Goal: Task Accomplishment & Management: Manage account settings

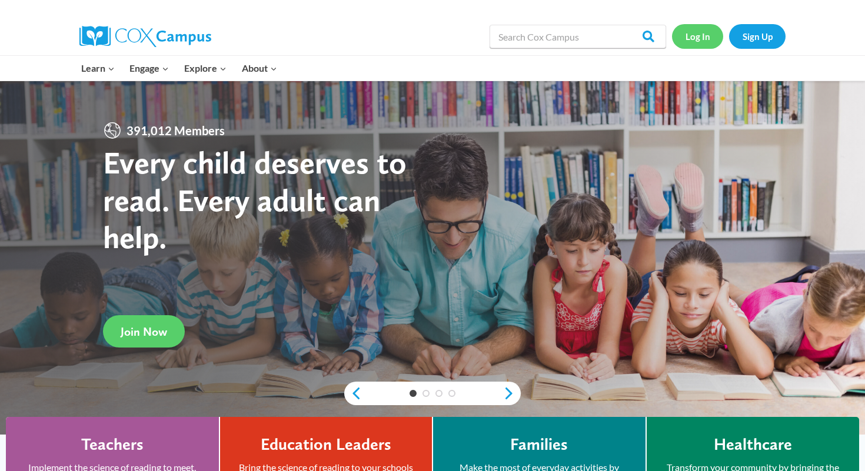
click at [707, 36] on link "Log In" at bounding box center [697, 36] width 51 height 24
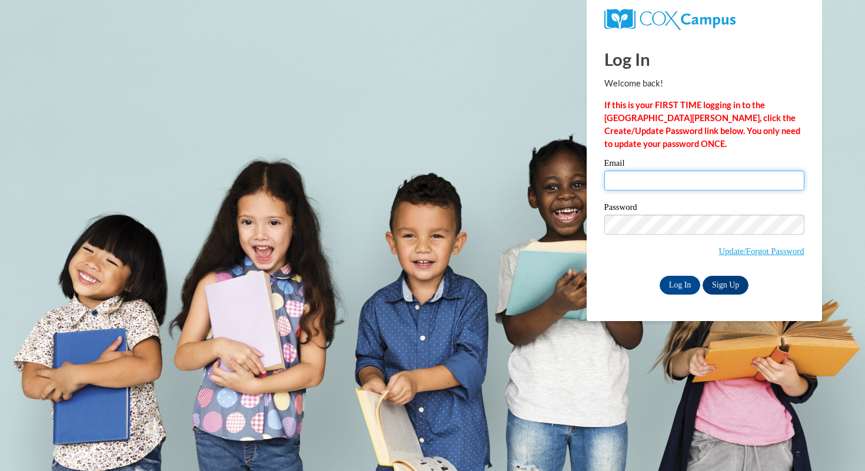
click at [706, 177] on input "Email" at bounding box center [704, 181] width 200 height 20
click at [708, 182] on input "blussier000@gmail.com" at bounding box center [704, 181] width 200 height 20
type input "blussier@waukesha.k12.wi.us"
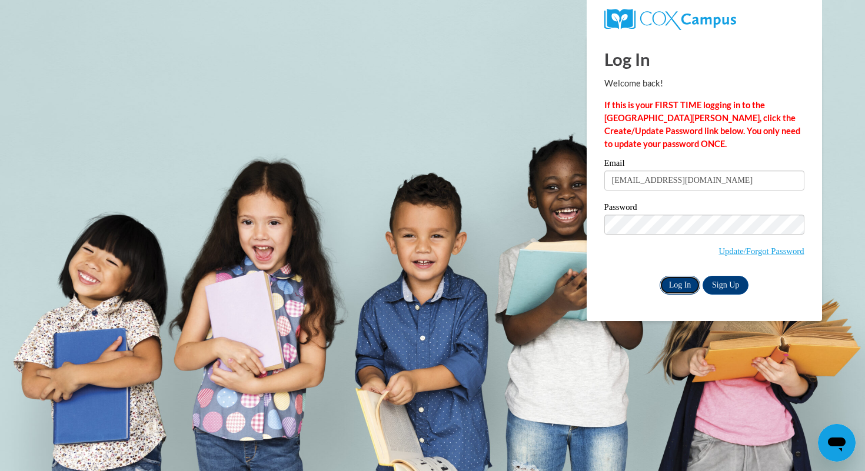
click at [669, 281] on input "Log In" at bounding box center [680, 285] width 41 height 19
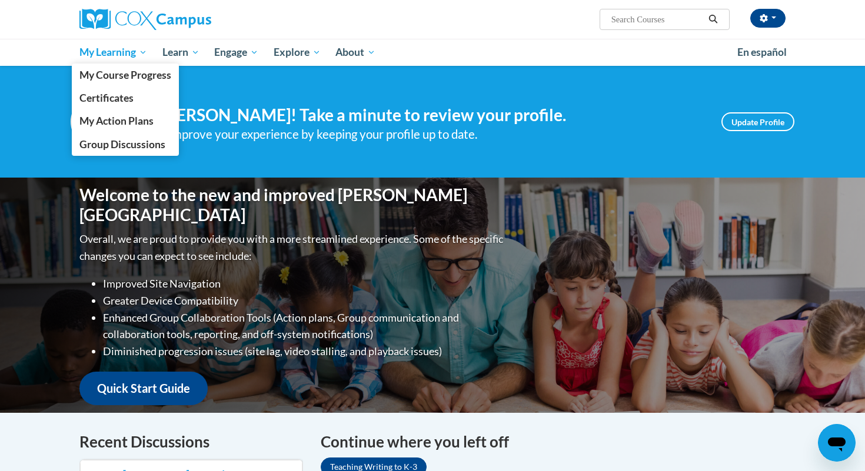
click at [124, 48] on span "My Learning" at bounding box center [113, 52] width 68 height 14
click at [126, 66] on link "My Course Progress" at bounding box center [125, 75] width 107 height 23
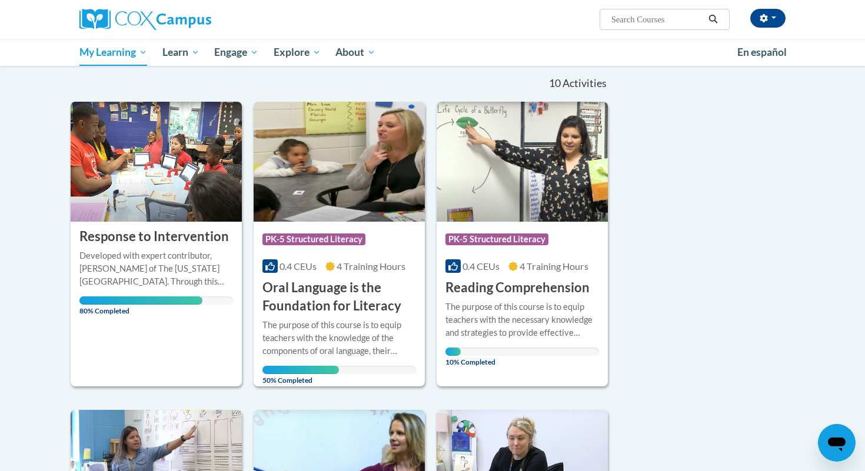
scroll to position [114, 0]
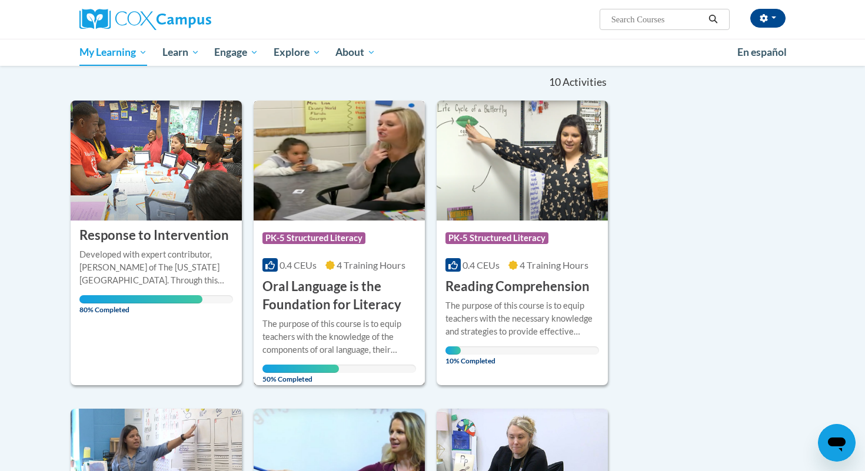
click at [342, 296] on h3 "Oral Language is the Foundation for Literacy" at bounding box center [340, 296] width 154 height 36
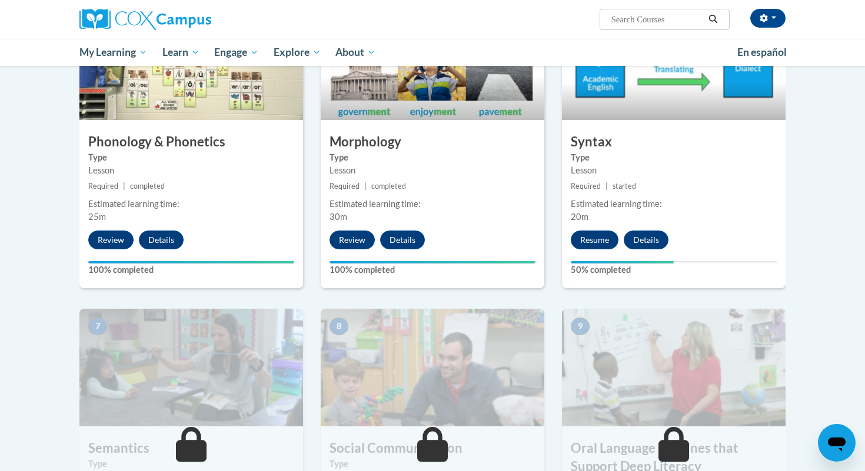
scroll to position [713, 0]
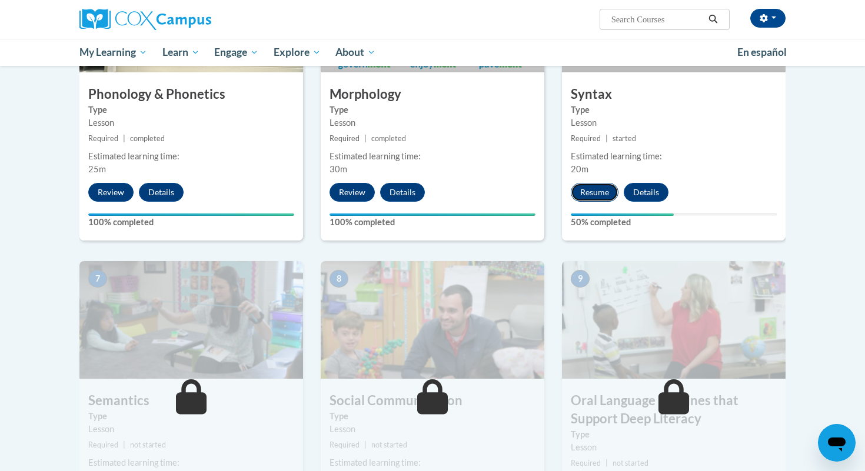
click at [595, 198] on button "Resume" at bounding box center [595, 192] width 48 height 19
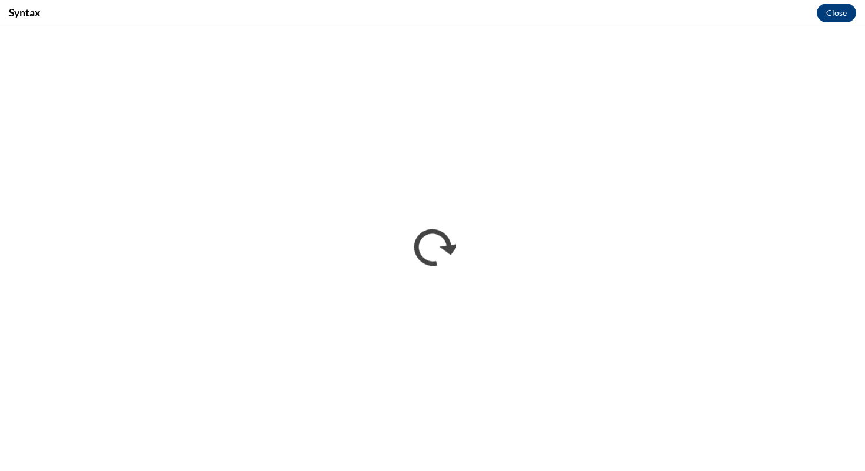
scroll to position [0, 0]
